Goal: Information Seeking & Learning: Learn about a topic

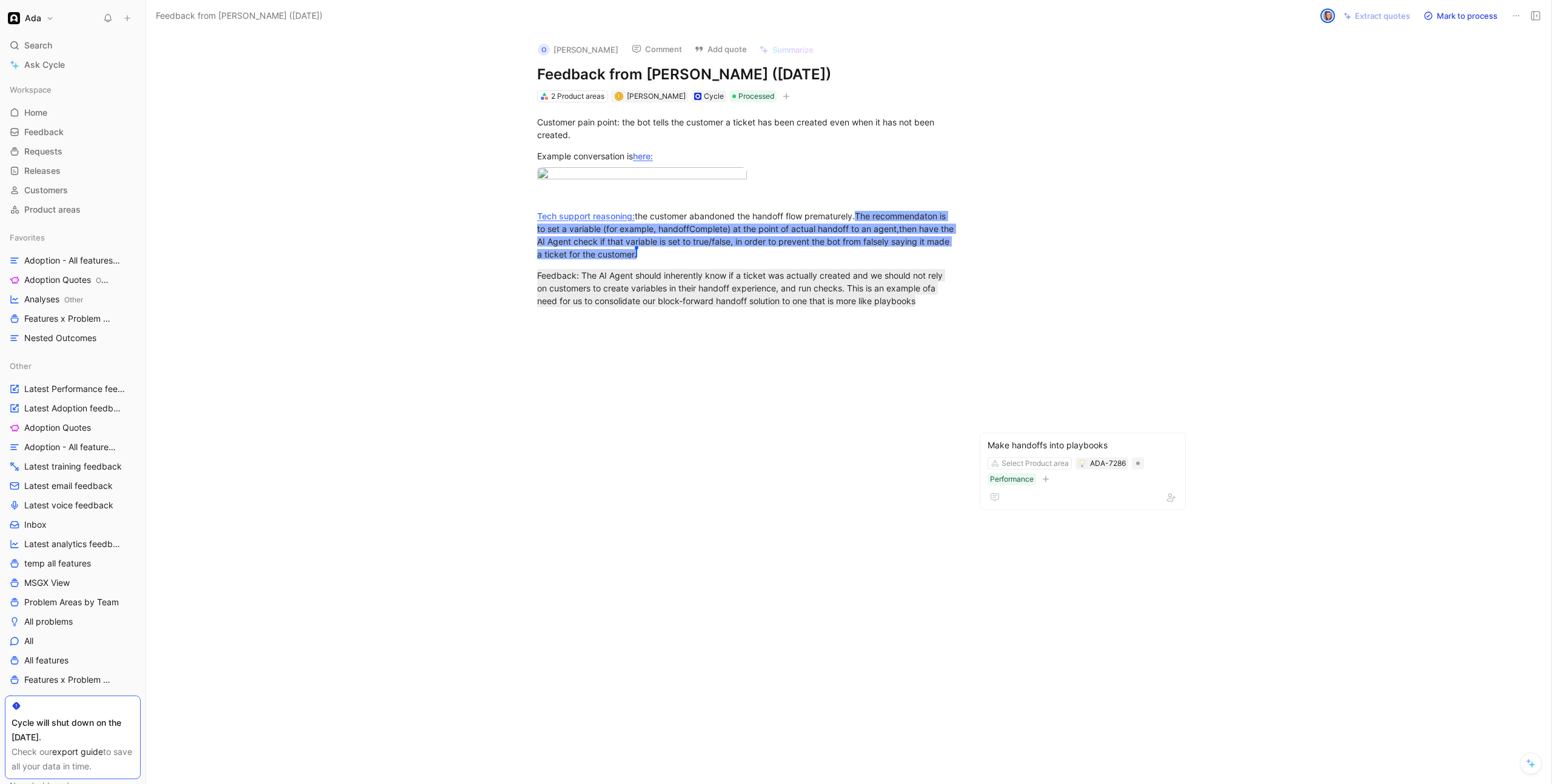
click at [498, 168] on div "Customer pain point: the bot tells the customer a ticket has been created even …" at bounding box center [746, 222] width 1151 height 239
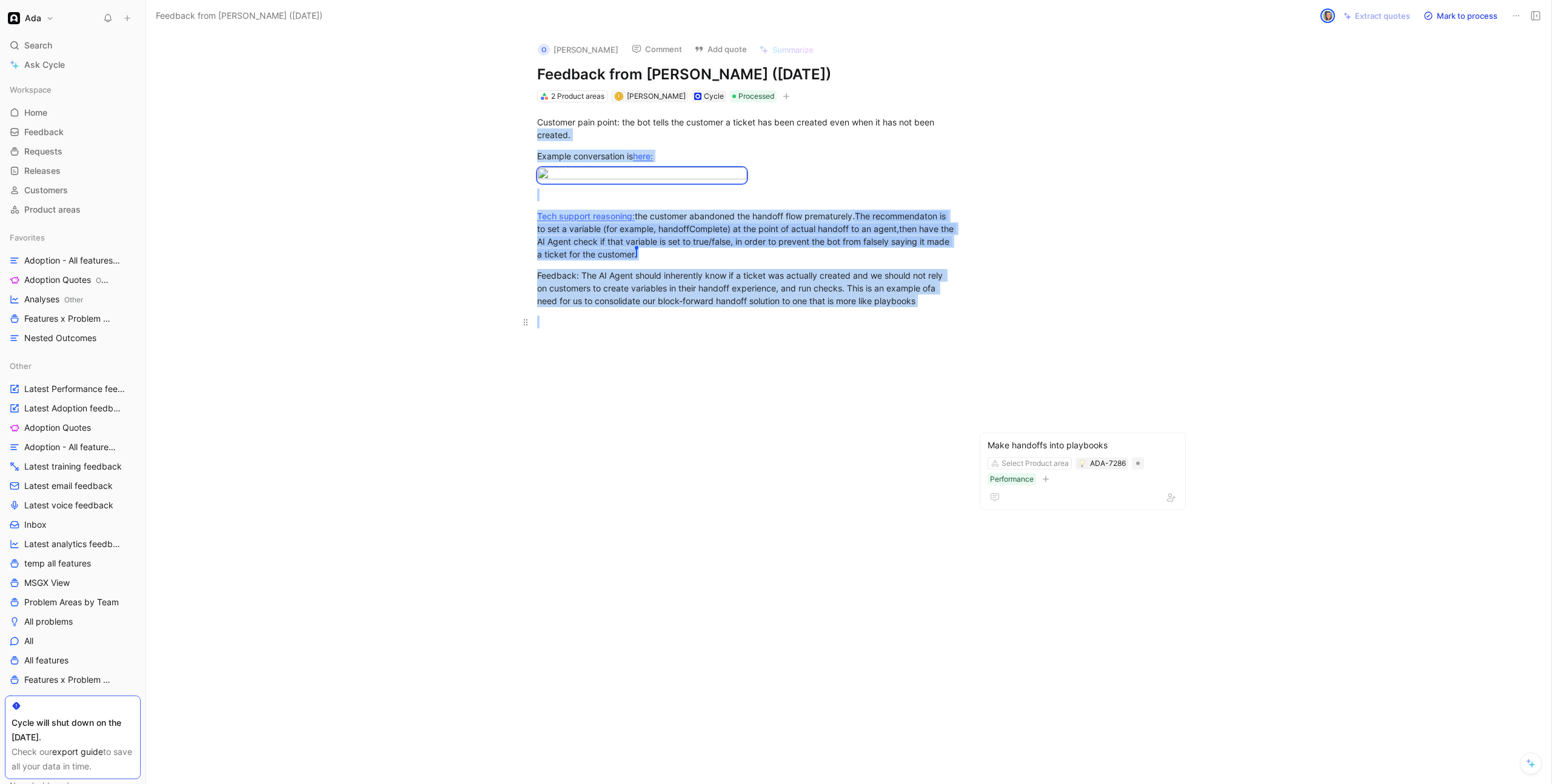
drag, startPoint x: 504, startPoint y: 128, endPoint x: 954, endPoint y: 485, distance: 574.4
click at [954, 342] on div "Customer pain point: the bot tells the customer a ticket has been created even …" at bounding box center [746, 222] width 1151 height 239
copy div "created. Example conversation is here: Tech support reasoning: the customer aba…"
click at [588, 256] on body "Ada Search ⌘ K Ask Cycle Workspace Home G then H Feedback G then F Requests G t…" at bounding box center [776, 392] width 1552 height 784
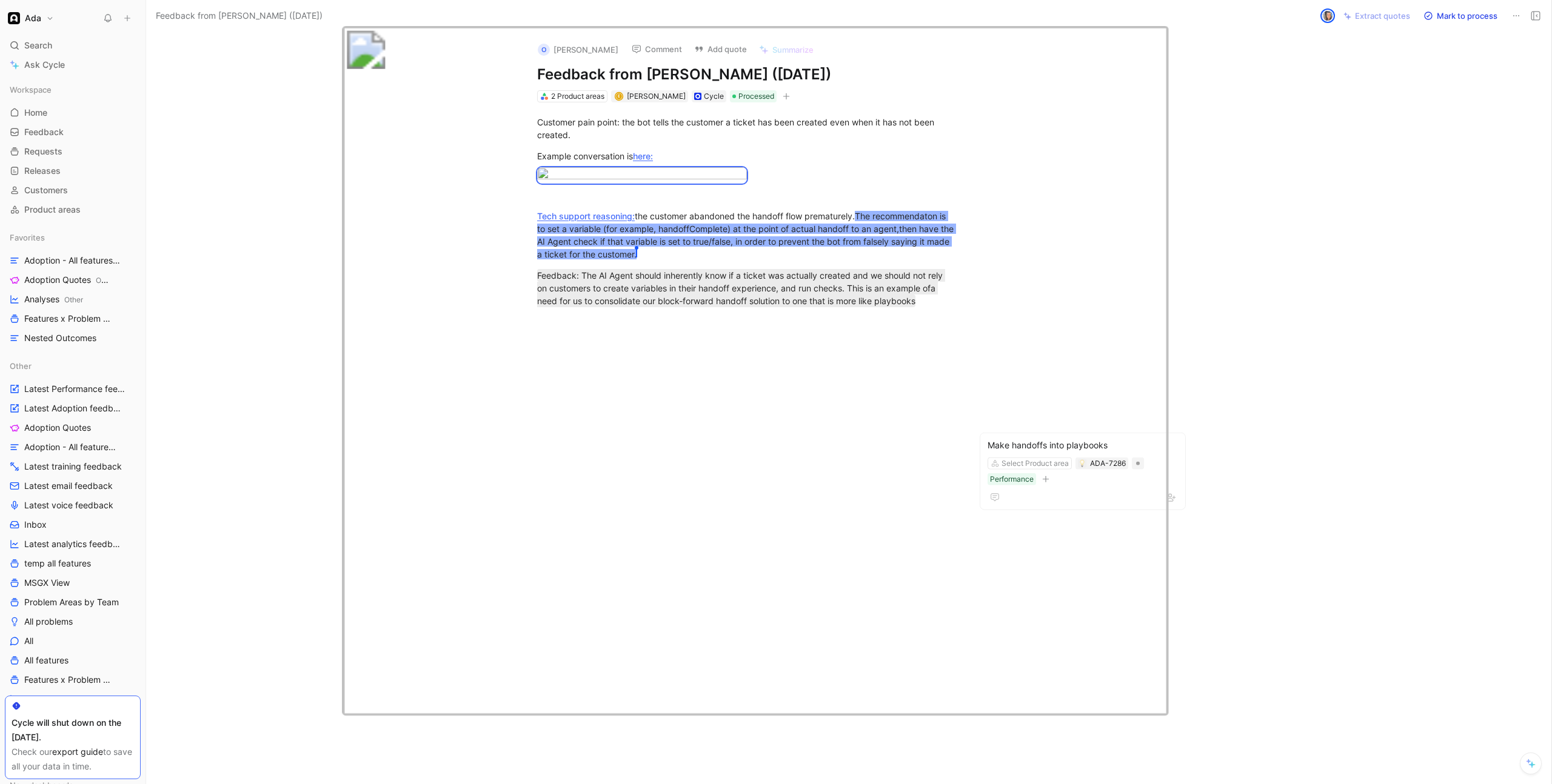
click at [592, 108] on img at bounding box center [754, 370] width 826 height 691
click at [1219, 128] on div "Customer pain point: the bot tells the customer a ticket has been created even …" at bounding box center [746, 222] width 1151 height 239
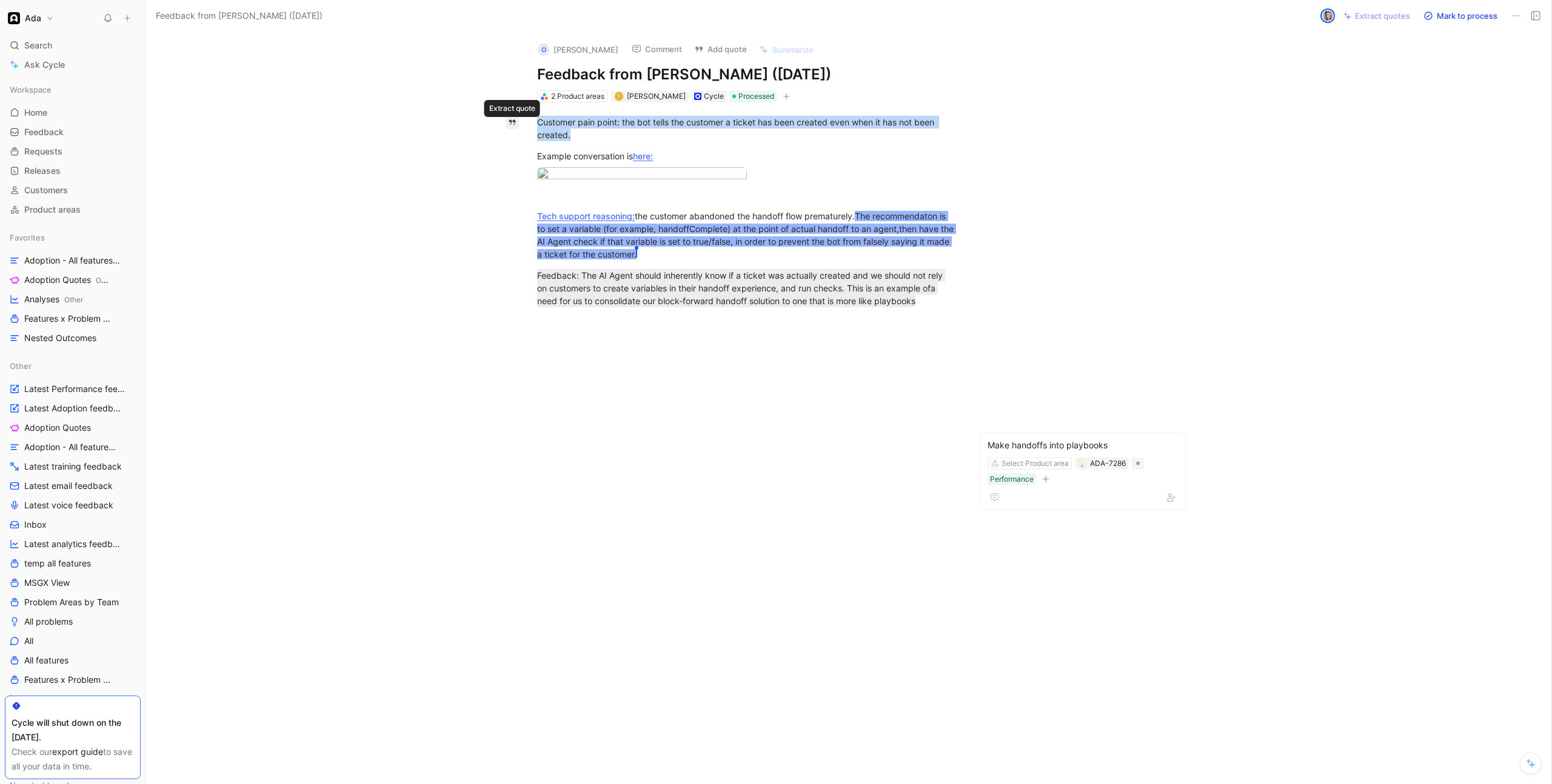
drag, startPoint x: 530, startPoint y: 120, endPoint x: 514, endPoint y: 119, distance: 16.0
click at [514, 119] on div "Make handoffs into playbooks Select Product area ADA-7286 Performance Quote A C…" at bounding box center [746, 340] width 1151 height 475
copy div "Customer pain point: the bot tells the customer a ticket has been created even …"
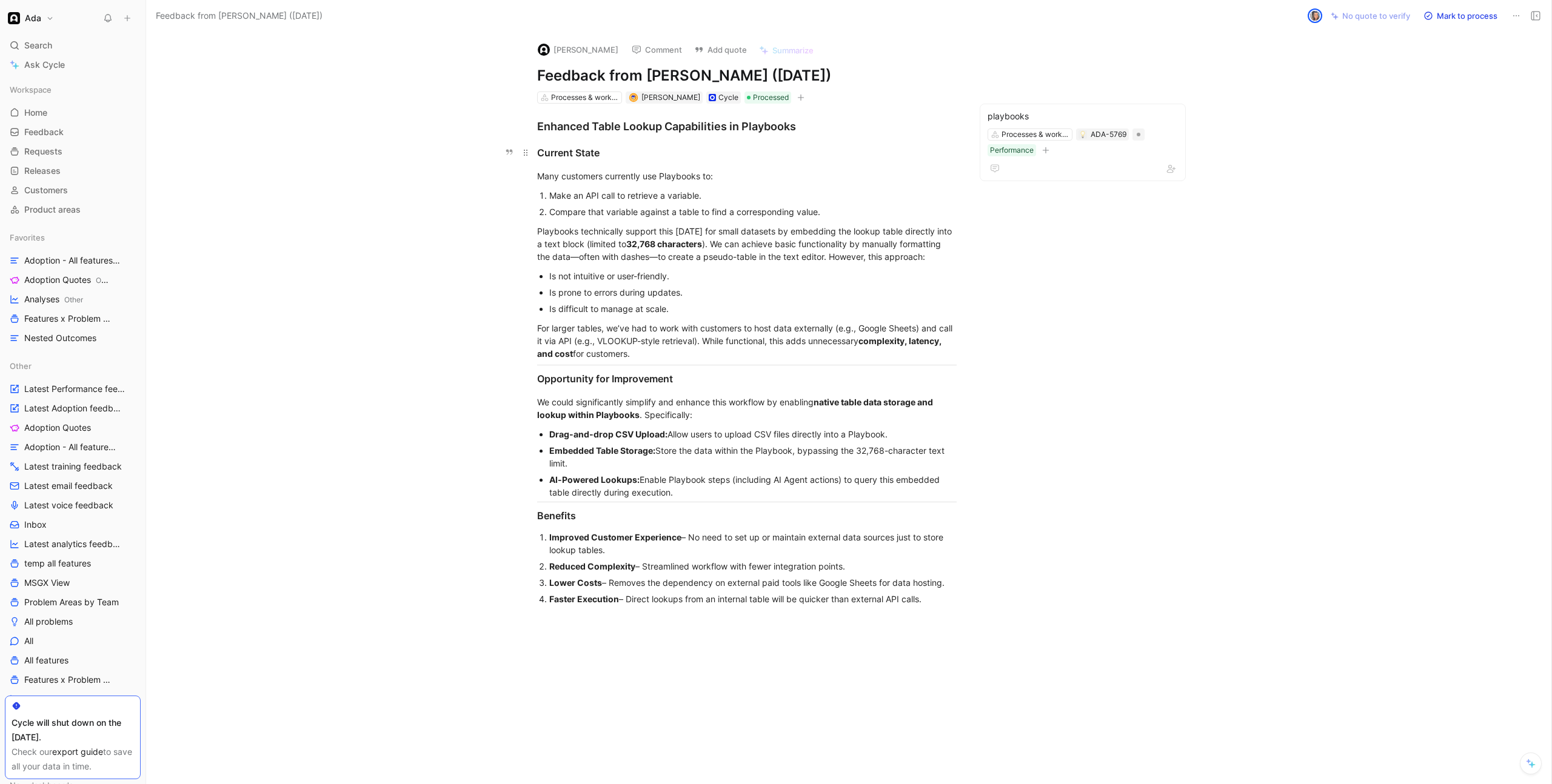
click at [797, 149] on div "Current State" at bounding box center [747, 153] width 420 height 15
drag, startPoint x: 535, startPoint y: 155, endPoint x: 929, endPoint y: 605, distance: 598.1
click at [929, 605] on div "Enhanced Table Lookup Capabilities in Playbooks Current State Many customers cu…" at bounding box center [746, 360] width 1151 height 514
copy div "Current State Many customers currently use Playbooks to: Make an API call to re…"
click at [545, 73] on h1 "Feedback from Omar Owaini (Aug 13, 2025)" at bounding box center [747, 75] width 420 height 19
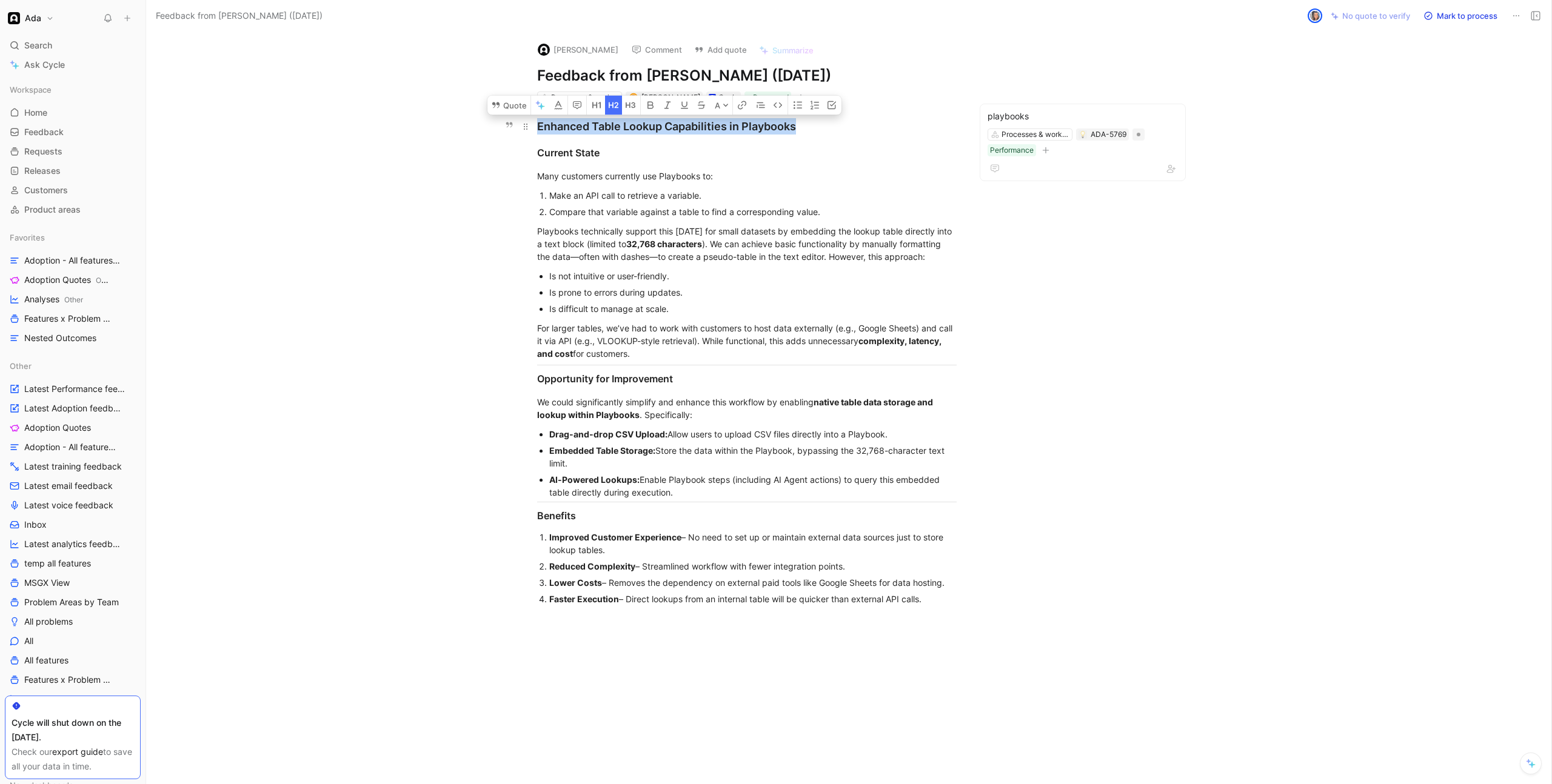
drag, startPoint x: 555, startPoint y: 129, endPoint x: 832, endPoint y: 129, distance: 277.0
click at [832, 129] on div "Enhanced Table Lookup Capabilities in Playbooks" at bounding box center [747, 126] width 420 height 16
copy div "Enhanced Table Lookup Capabilities in Playbooks"
click at [747, 182] on p "Many customers currently use Playbooks to:" at bounding box center [746, 176] width 465 height 20
click at [747, 182] on p "Many customers currently use Playbooks to:" at bounding box center [746, 176] width 465 height 20
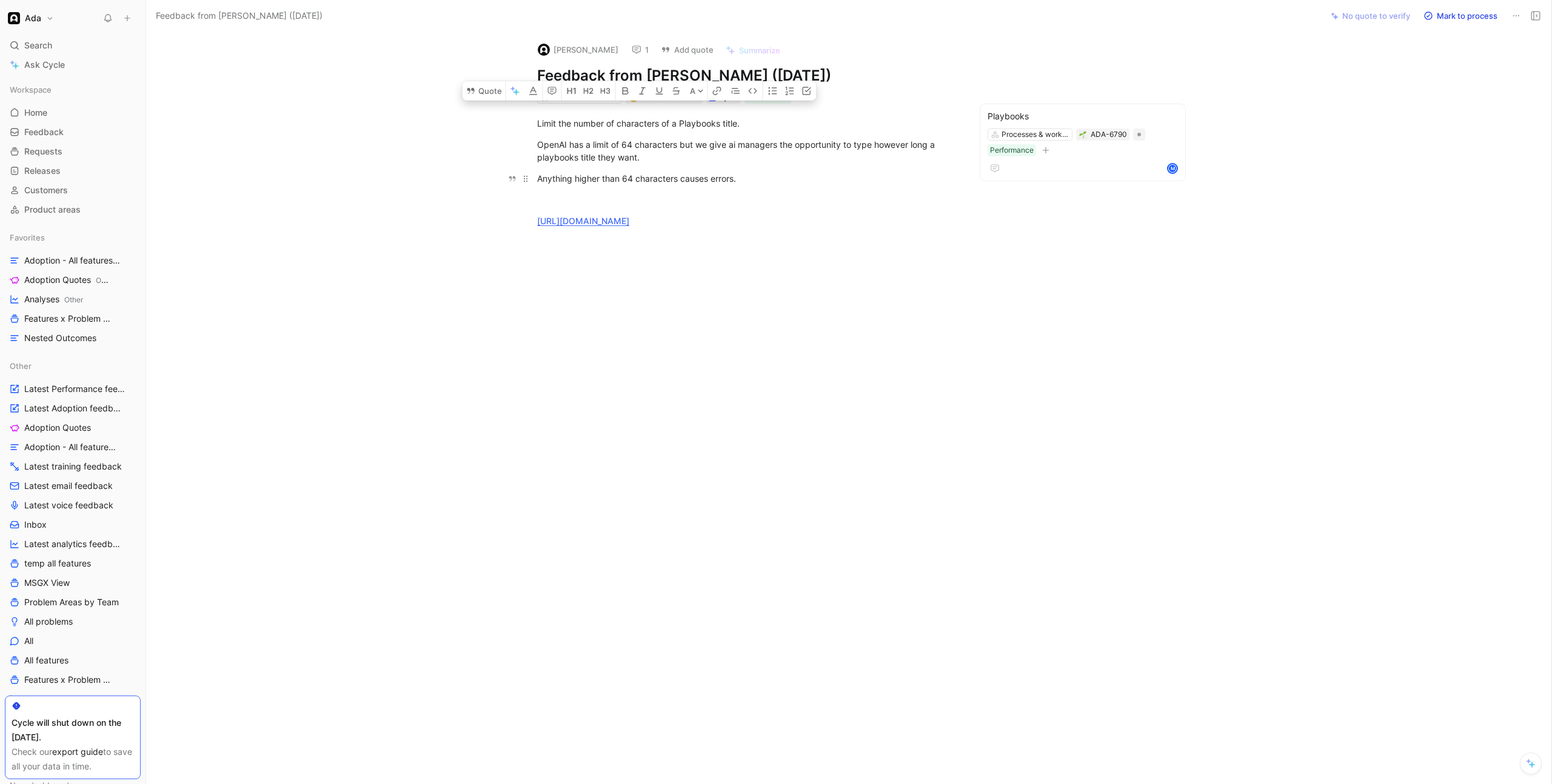
drag, startPoint x: 533, startPoint y: 125, endPoint x: 791, endPoint y: 182, distance: 264.2
click at [791, 182] on div "Limit the number of characters of a Playbooks title. OpenAI has a limit of 64 c…" at bounding box center [746, 172] width 1151 height 137
copy div "Limit the number of characters of a Playbooks title. OpenAI has a limit of 64 c…"
click at [629, 217] on link "https://adasupport.slack.com/archives/C088QRX42CX/p1747314494933709?thread_ts=1…" at bounding box center [583, 221] width 92 height 10
click at [629, 224] on link "https://adasupport.slack.com/archives/C088QRX42CX/p1747314494933709?thread_ts=1…" at bounding box center [583, 221] width 92 height 10
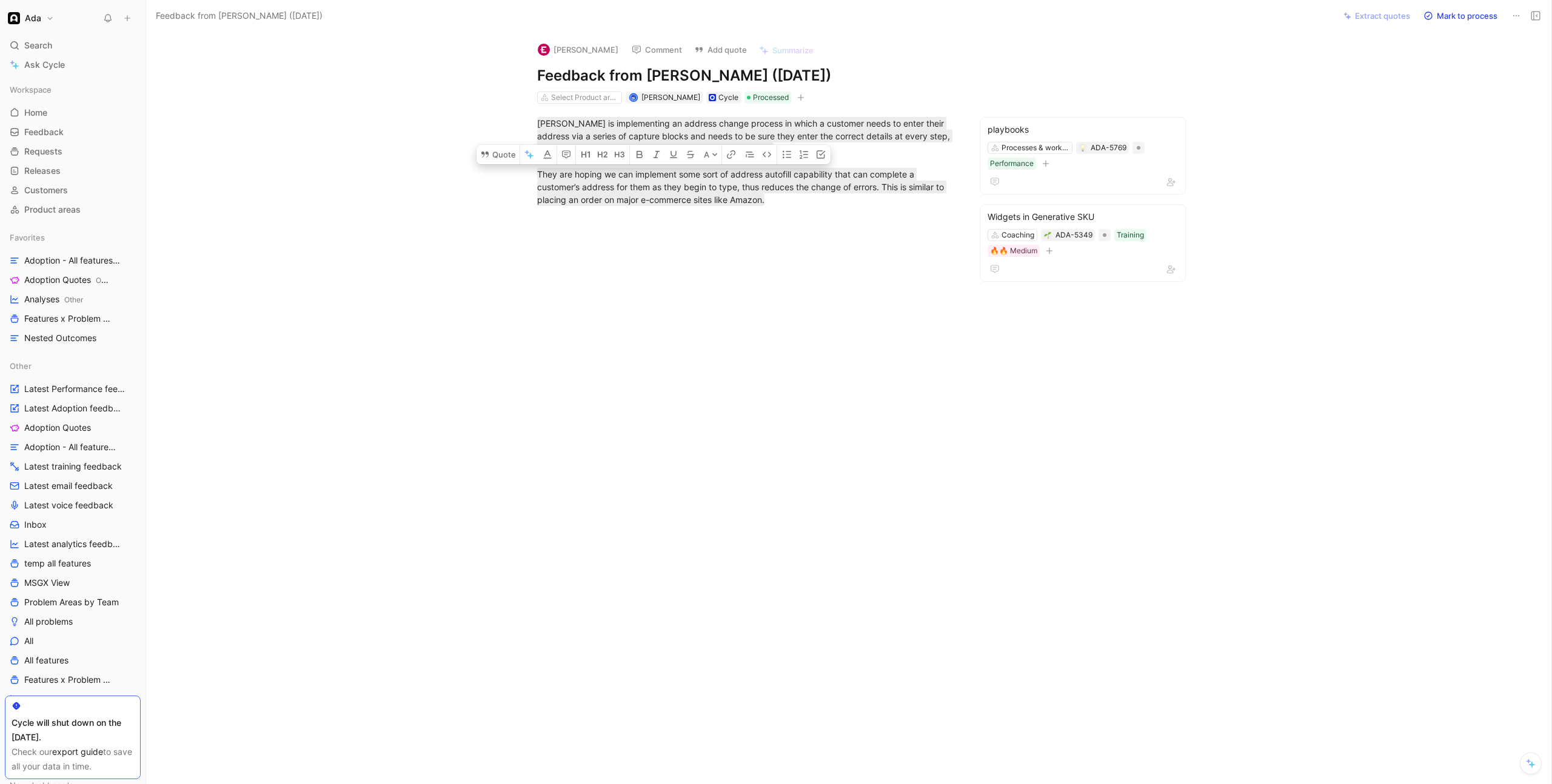
drag, startPoint x: 790, startPoint y: 217, endPoint x: 508, endPoint y: 171, distance: 285.7
click at [508, 171] on div "[PERSON_NAME] is implementing an address change process in which a customer nee…" at bounding box center [746, 161] width 1151 height 116
copy mark "They are hoping we can implement some sort of address autofill capability that …"
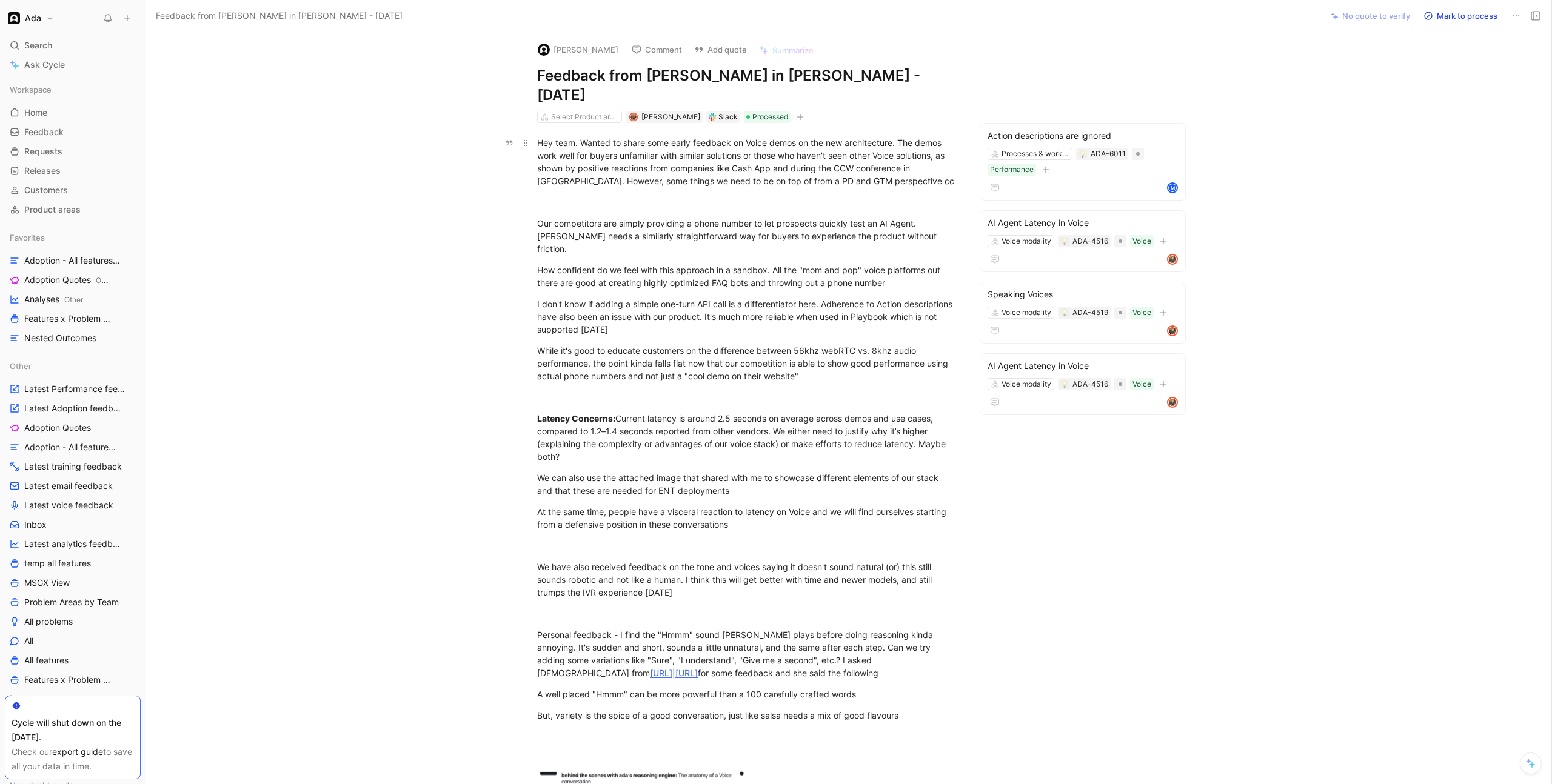
click at [537, 136] on div "Hey team. Wanted to share some early feedback on Voice demos on the new archite…" at bounding box center [747, 162] width 420 height 51
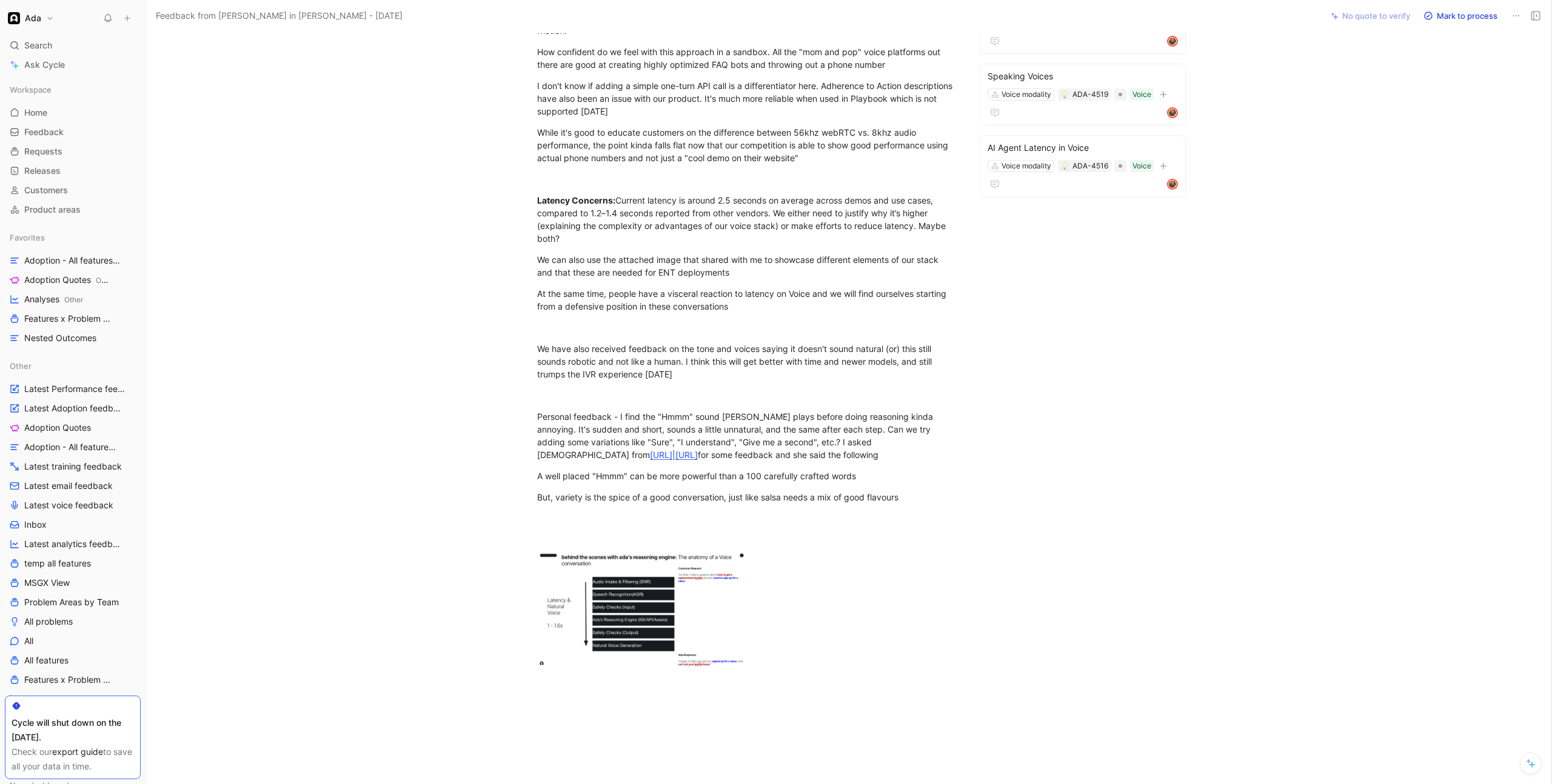
scroll to position [341, 0]
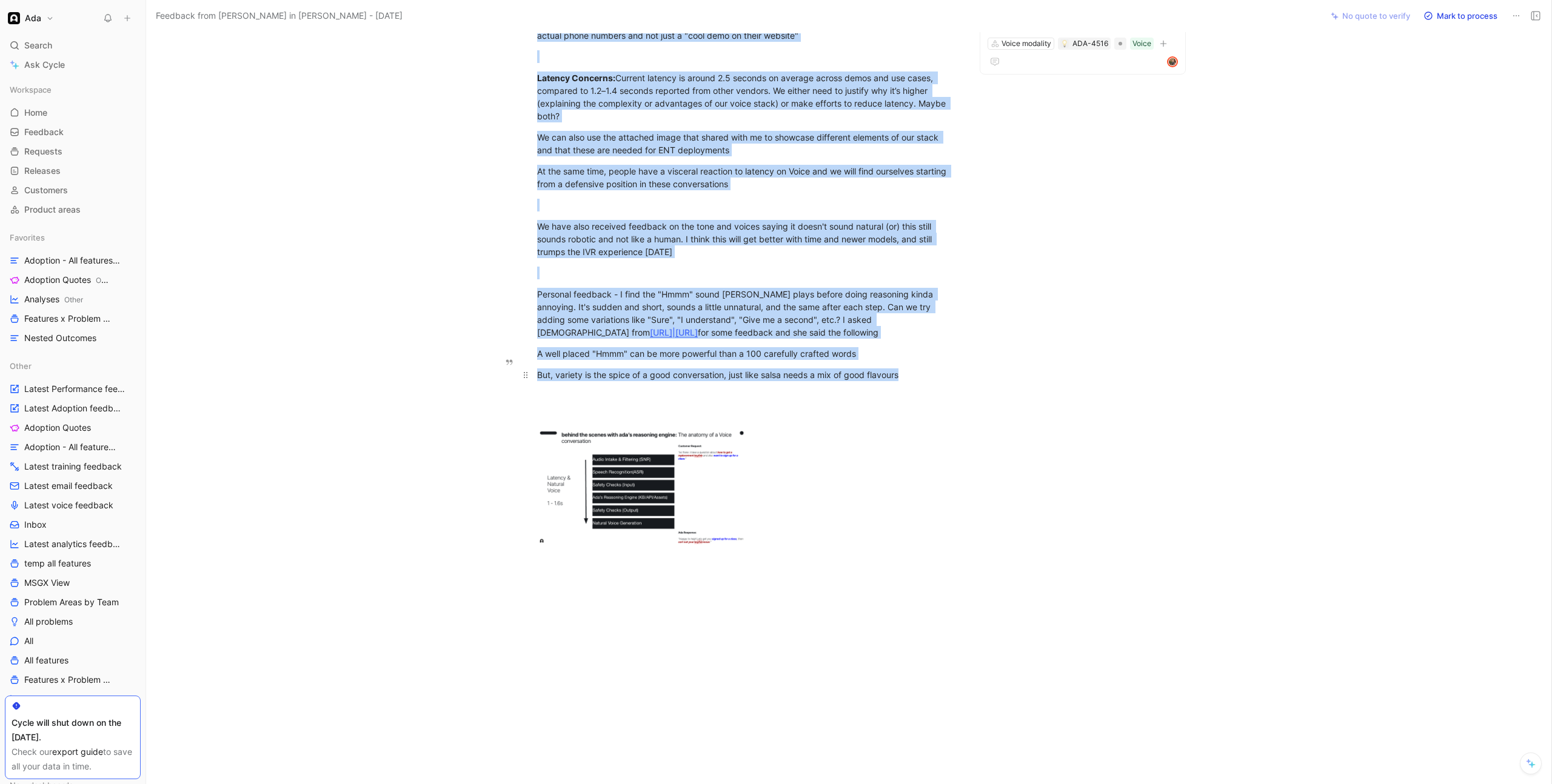
click at [907, 368] on div "But, variety is the spice of a good conversation, just like salsa needs a mix o…" at bounding box center [747, 375] width 420 height 13
copy div "Hey team. Wanted to share some early feedback on Voice demos on the new archite…"
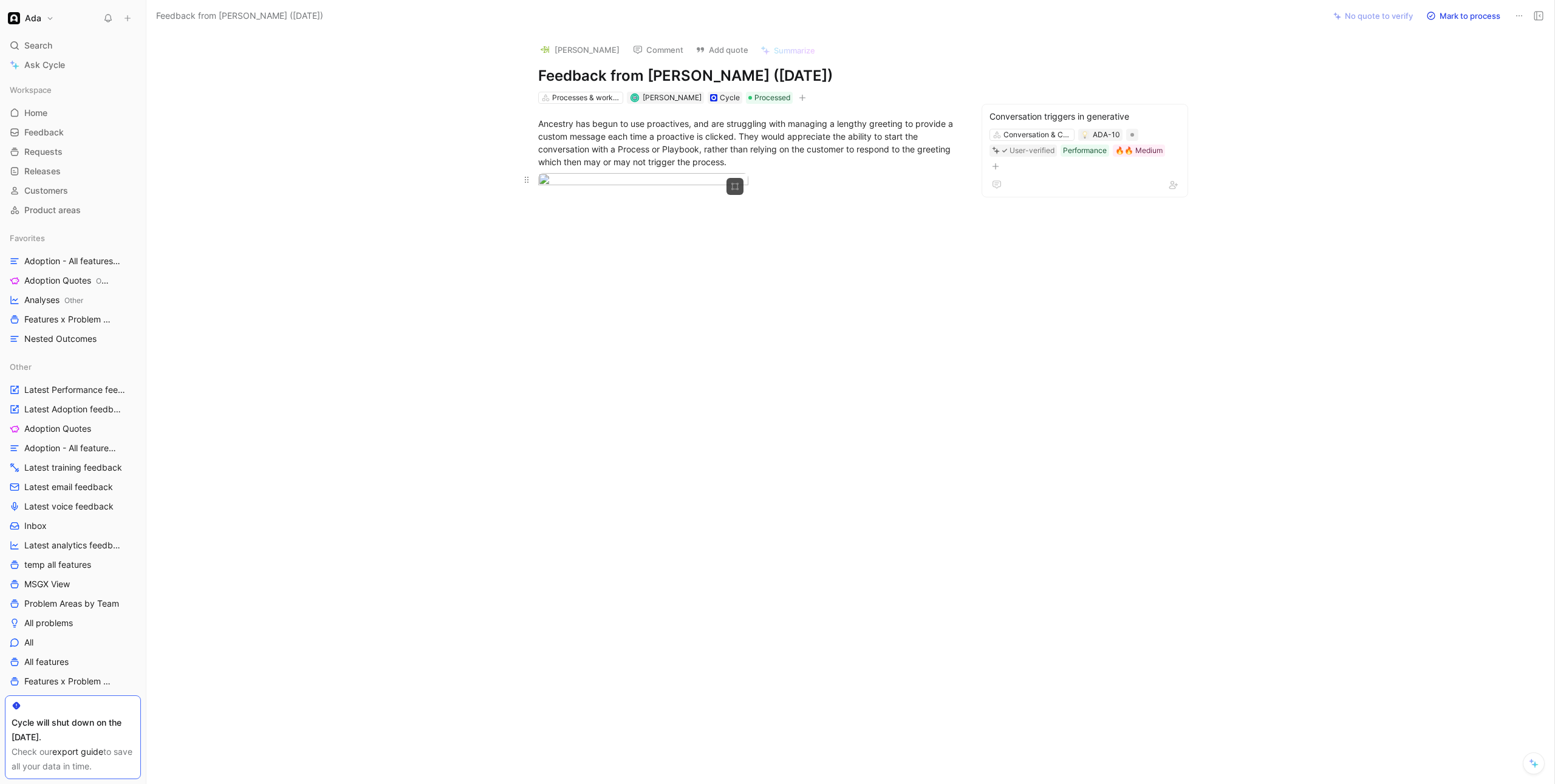
click at [614, 297] on body "Ada Search ⌘ K Ask Cycle Workspace Home G then H Feedback G then F Requests G t…" at bounding box center [778, 392] width 1555 height 784
click at [488, 783] on div at bounding box center [778, 784] width 1555 height 0
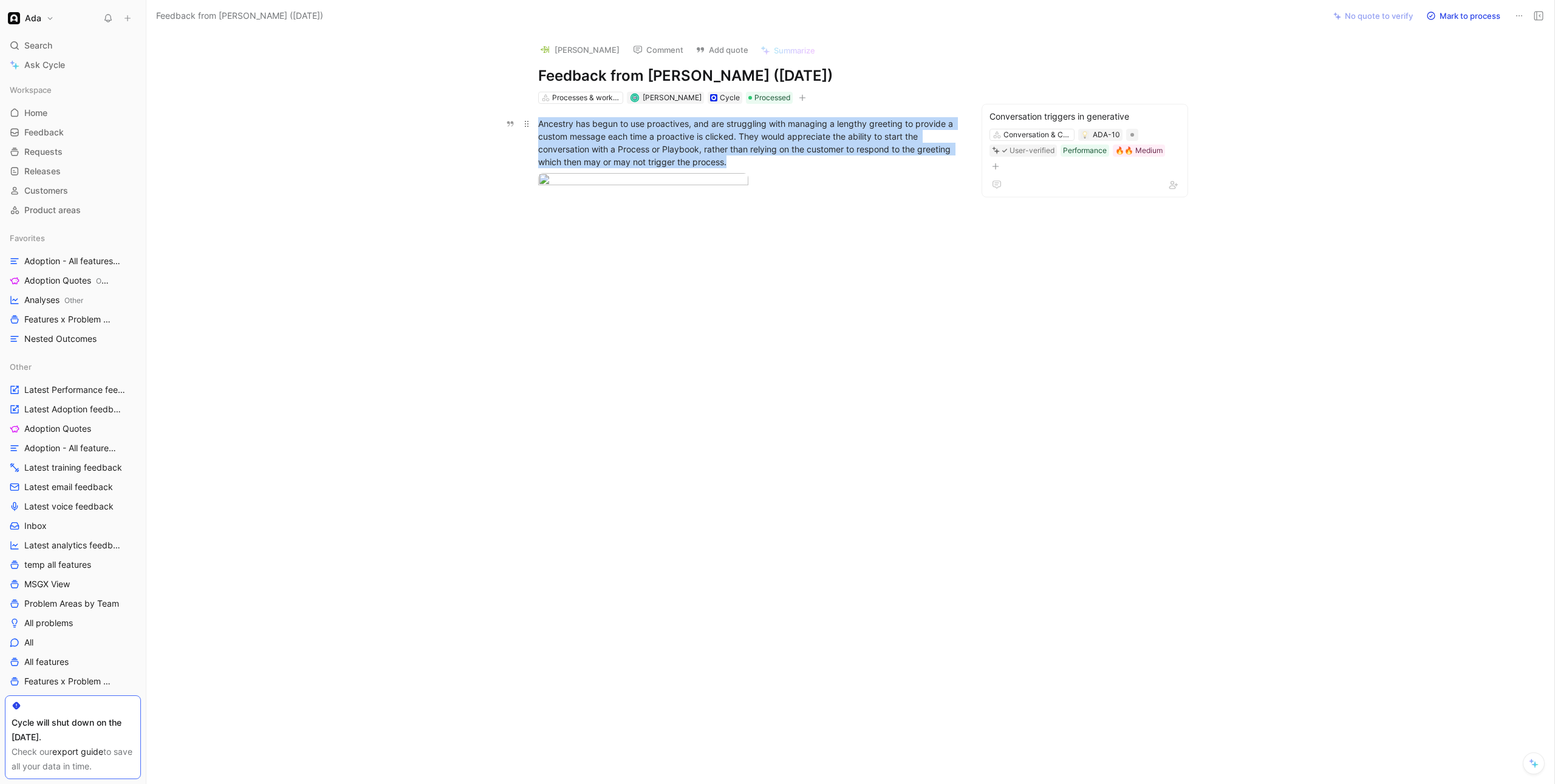
drag, startPoint x: 532, startPoint y: 122, endPoint x: 746, endPoint y: 167, distance: 218.7
click at [746, 167] on p "Ancestry has begun to use proactives, and are struggling with managing a length…" at bounding box center [748, 143] width 466 height 59
copy div "Ancestry has begun to use proactives, and are struggling with managing a length…"
